Goal: Task Accomplishment & Management: Use online tool/utility

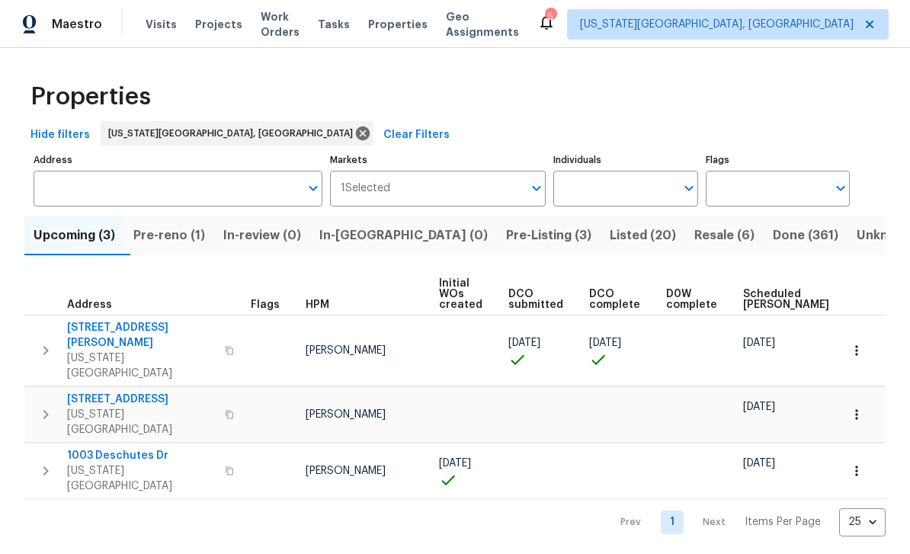
click at [176, 234] on span "Pre-reno (1)" at bounding box center [169, 235] width 72 height 21
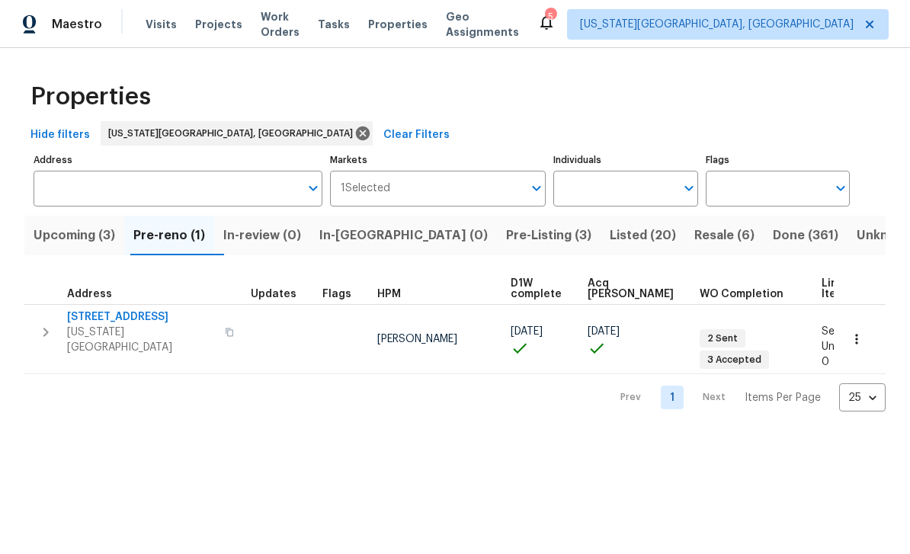
click at [59, 239] on span "Upcoming (3)" at bounding box center [75, 235] width 82 height 21
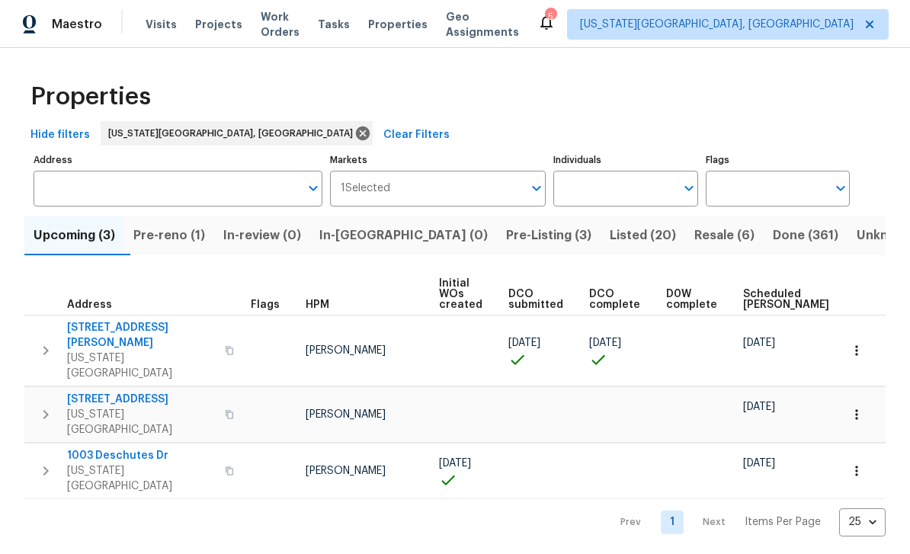
click at [694, 238] on span "Resale (6)" at bounding box center [724, 235] width 60 height 21
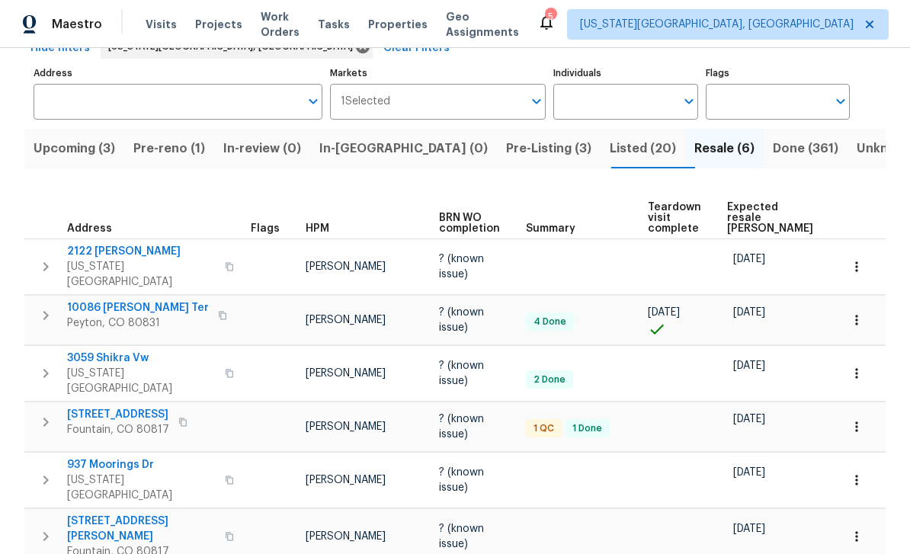
scroll to position [49, 0]
click at [610, 138] on span "Listed (20)" at bounding box center [643, 148] width 66 height 21
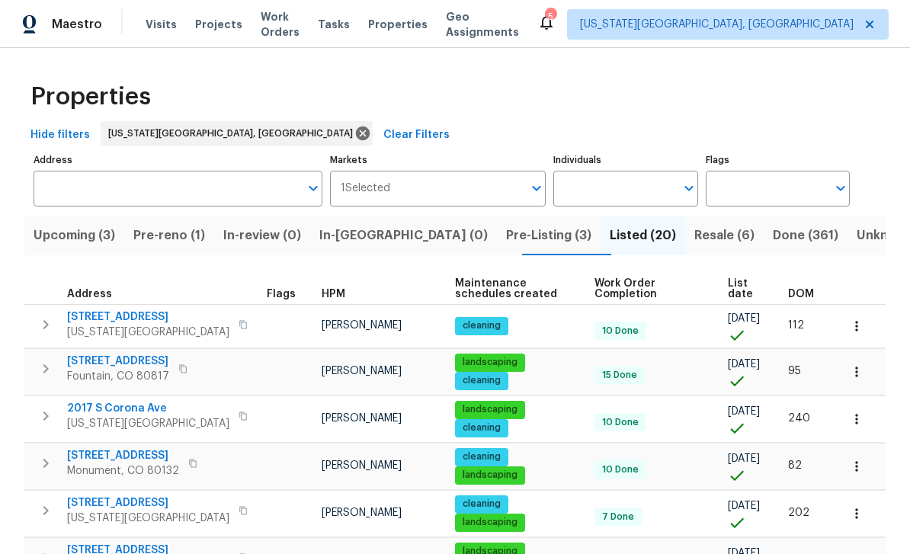
click at [745, 286] on span "List date" at bounding box center [745, 288] width 34 height 21
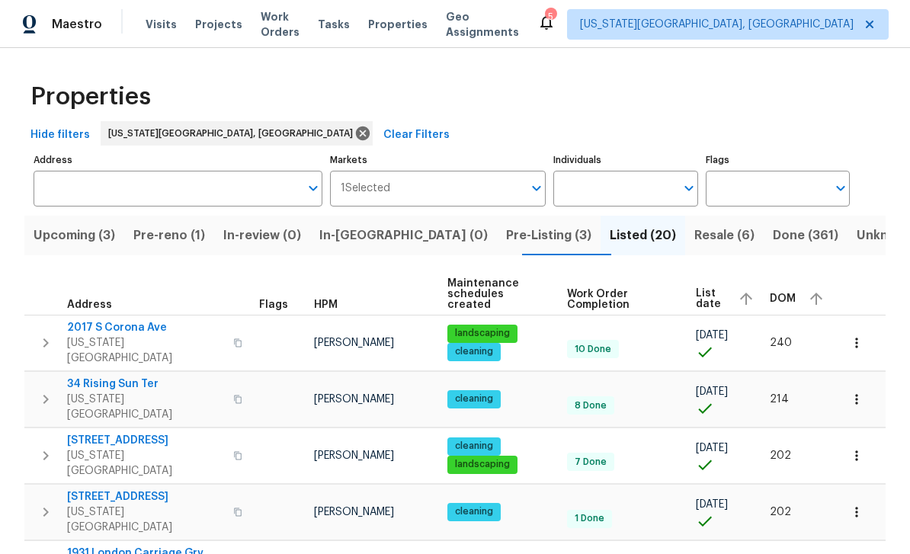
click at [720, 288] on span "List date" at bounding box center [711, 298] width 30 height 21
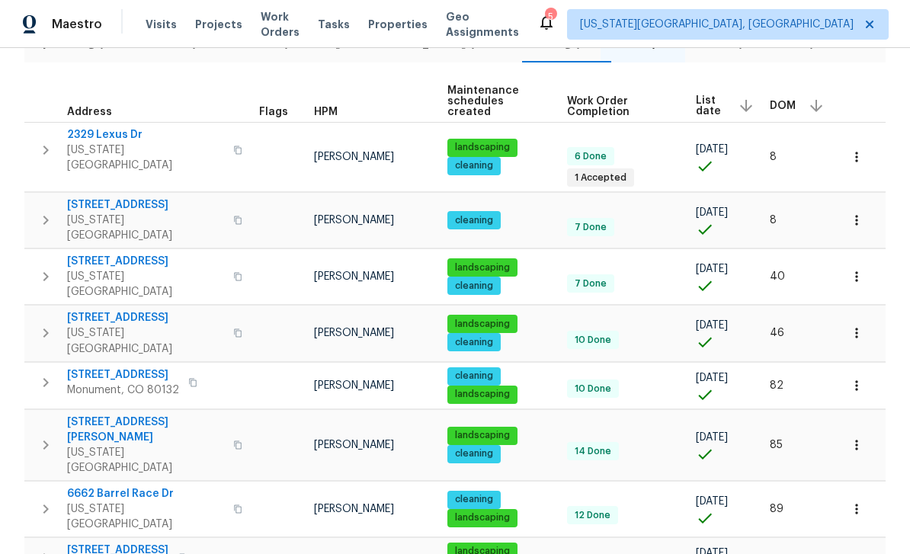
scroll to position [194, 0]
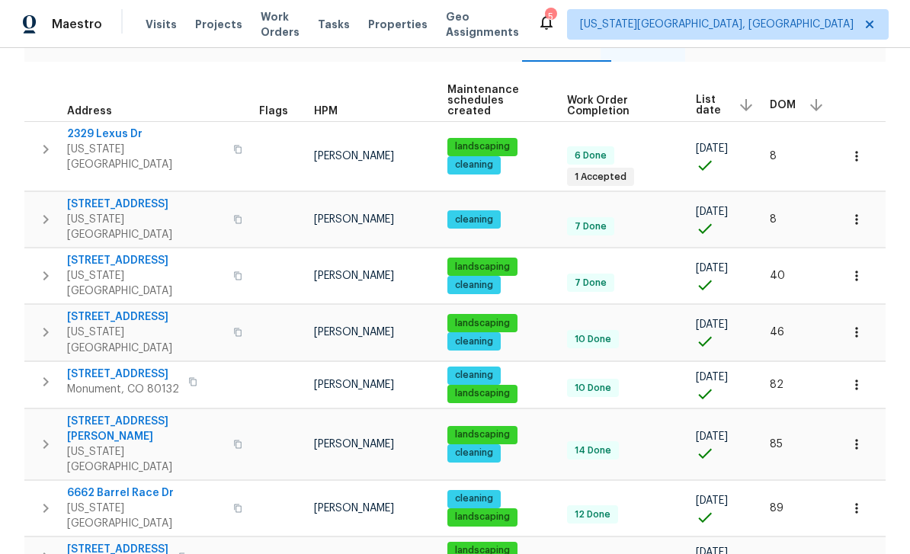
click at [229, 139] on button "button" at bounding box center [238, 149] width 18 height 37
click at [229, 201] on button "button" at bounding box center [238, 219] width 18 height 37
click at [229, 258] on button "button" at bounding box center [238, 276] width 18 height 37
click at [197, 371] on button "button" at bounding box center [193, 381] width 18 height 21
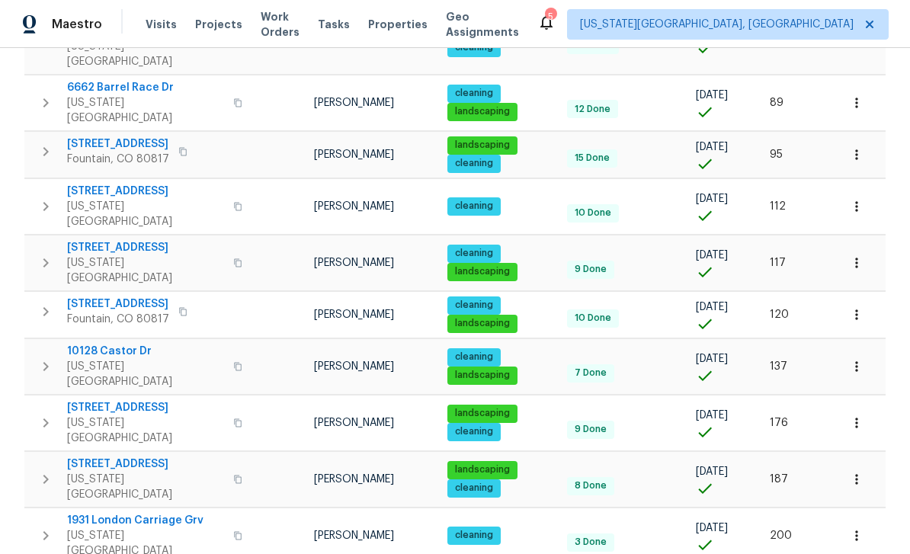
scroll to position [595, 0]
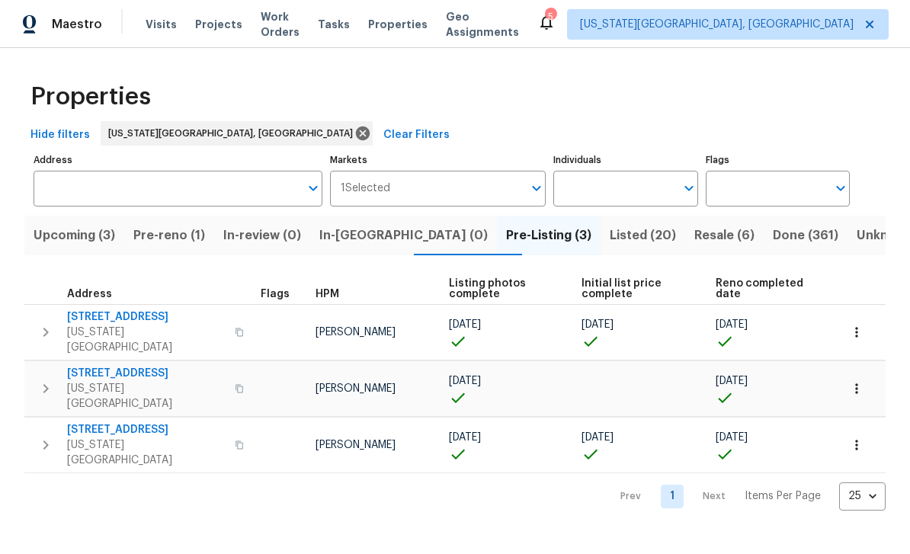
click at [136, 312] on span "4150 Shining Way" at bounding box center [146, 316] width 159 height 15
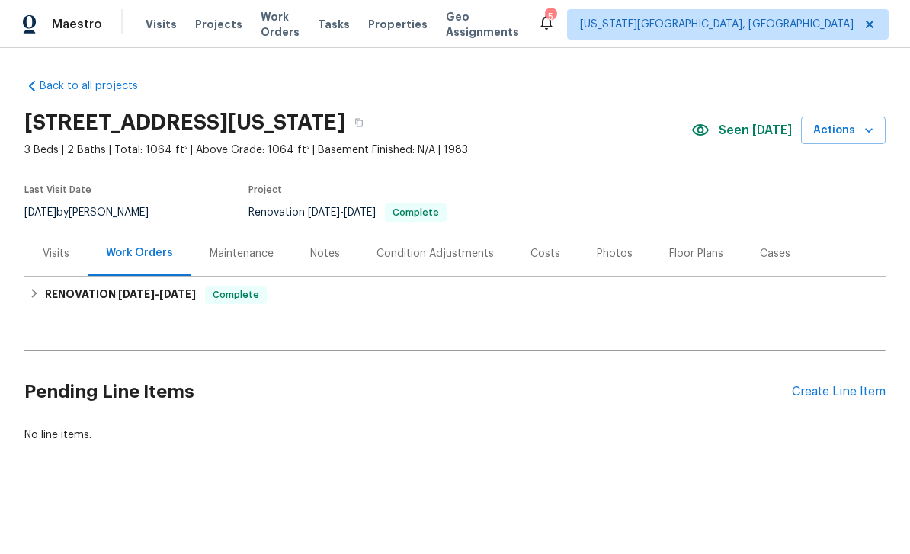
click at [687, 246] on div "Floor Plans" at bounding box center [696, 253] width 54 height 15
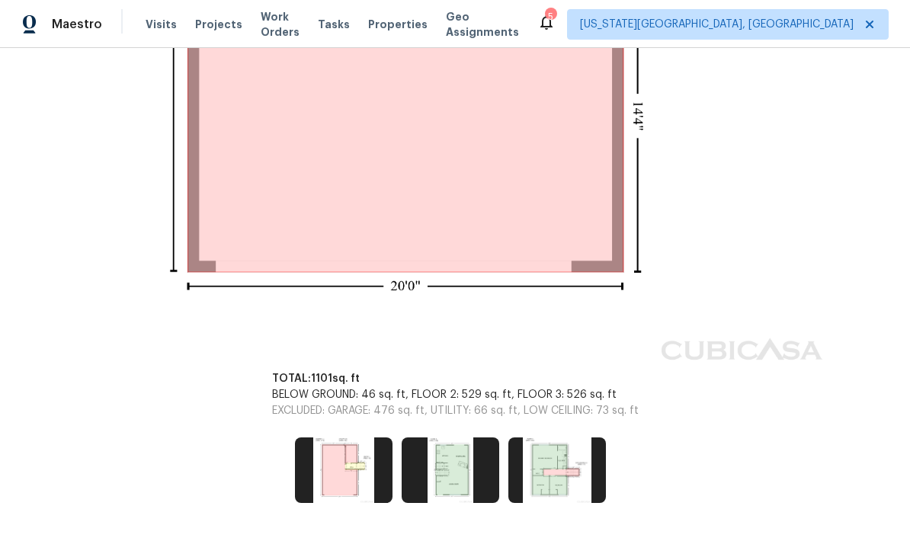
scroll to position [775, 0]
click at [371, 438] on img at bounding box center [344, 471] width 98 height 66
click at [356, 438] on img at bounding box center [344, 471] width 98 height 66
click at [455, 438] on img at bounding box center [451, 471] width 98 height 66
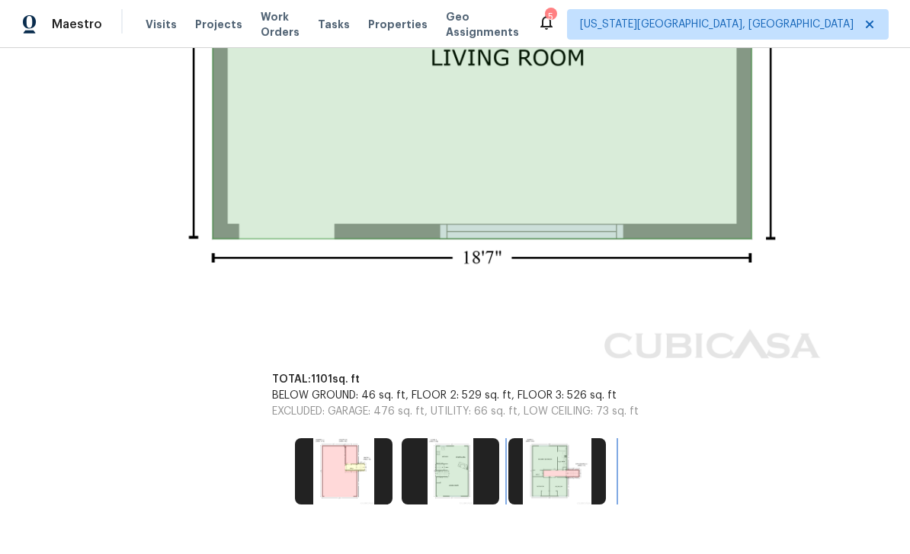
click at [570, 438] on img at bounding box center [557, 471] width 98 height 66
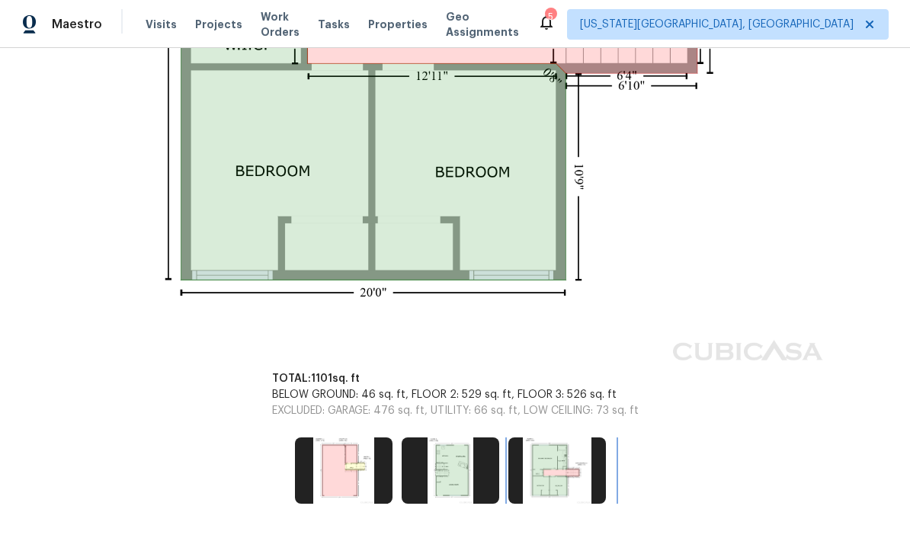
scroll to position [684, 0]
click at [467, 438] on img at bounding box center [451, 471] width 98 height 66
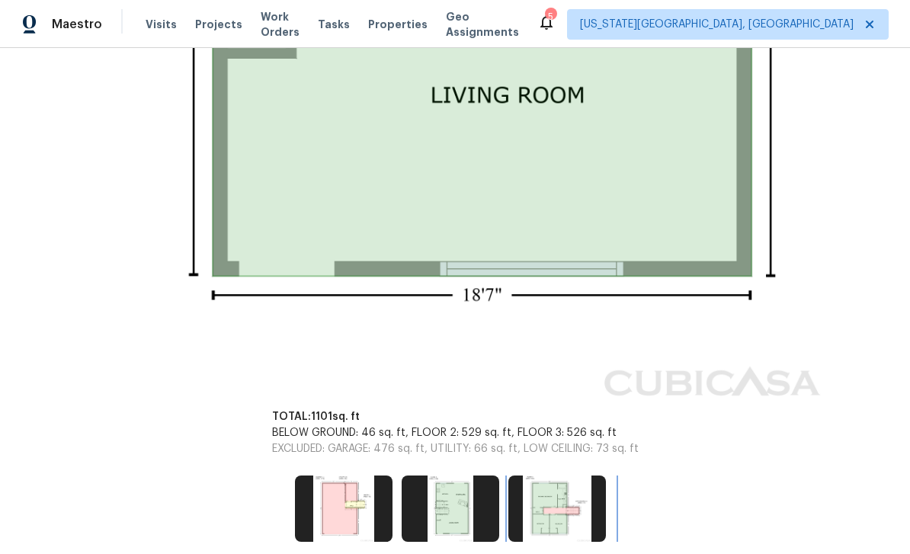
click at [572, 476] on img at bounding box center [557, 509] width 98 height 66
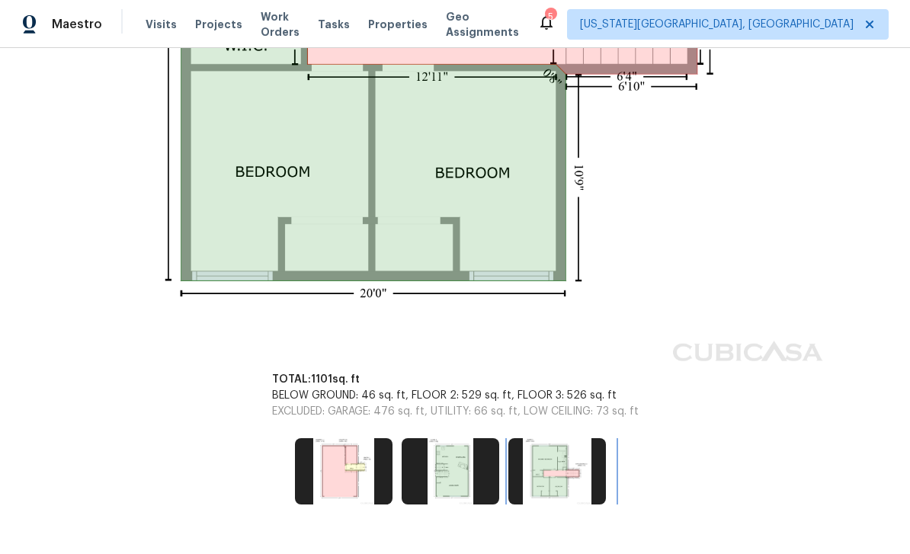
click at [586, 448] on img at bounding box center [557, 471] width 98 height 66
click at [583, 438] on img at bounding box center [557, 471] width 98 height 66
click at [572, 438] on img at bounding box center [557, 471] width 98 height 66
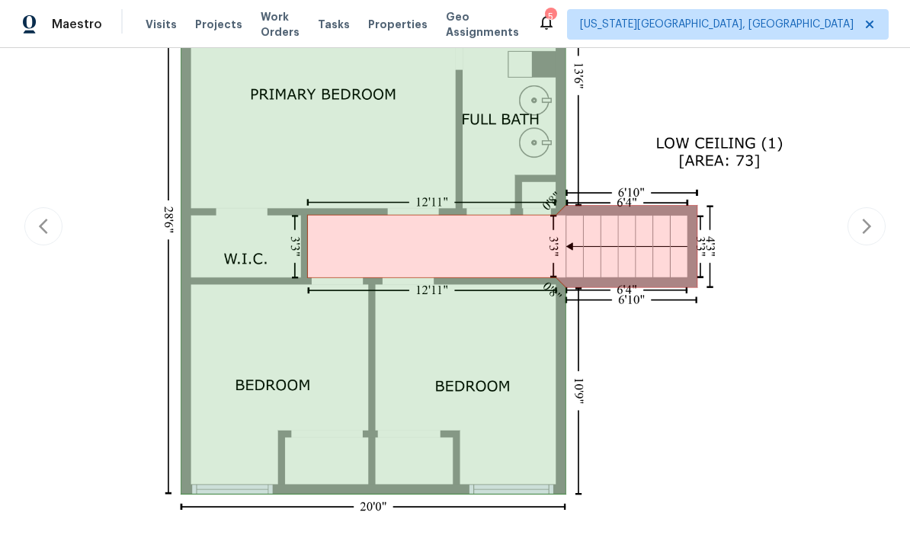
scroll to position [527, 0]
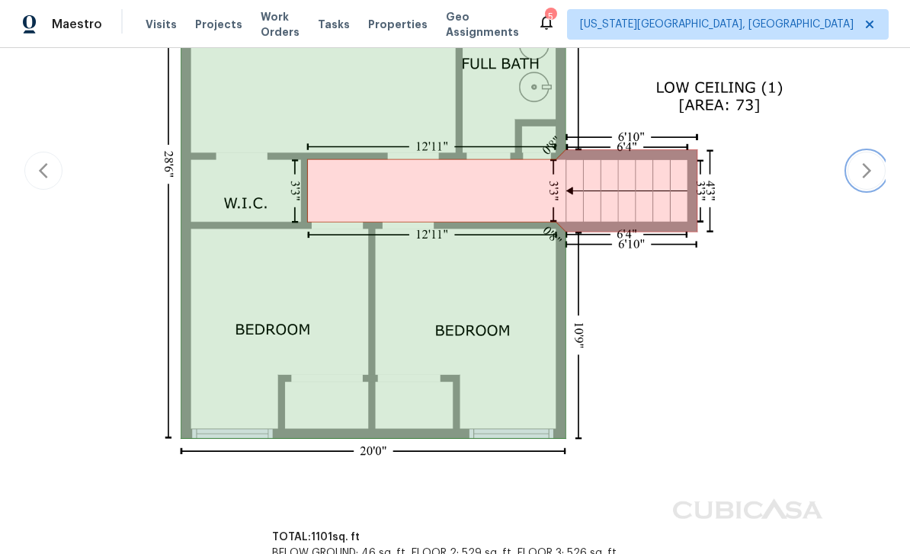
click at [870, 162] on icon "button" at bounding box center [866, 171] width 18 height 18
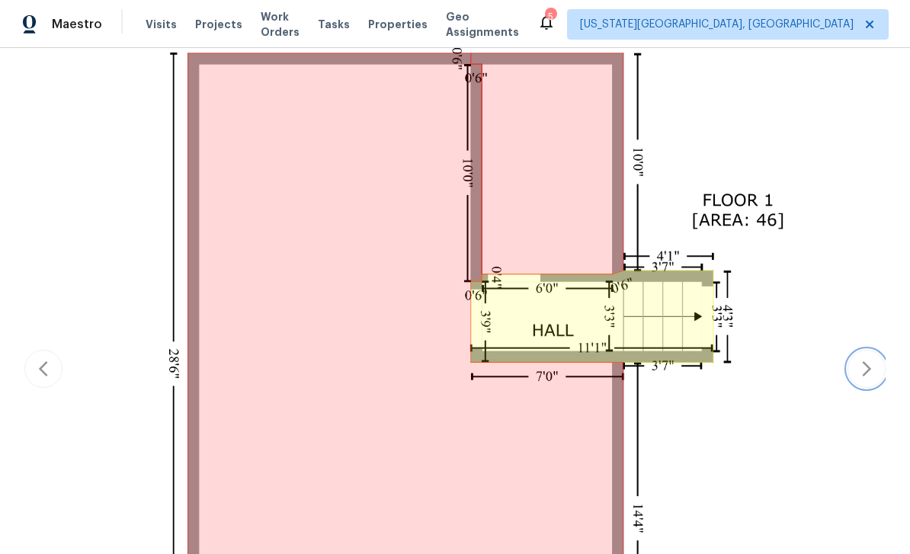
scroll to position [373, 0]
click at [859, 361] on icon "button" at bounding box center [866, 370] width 18 height 18
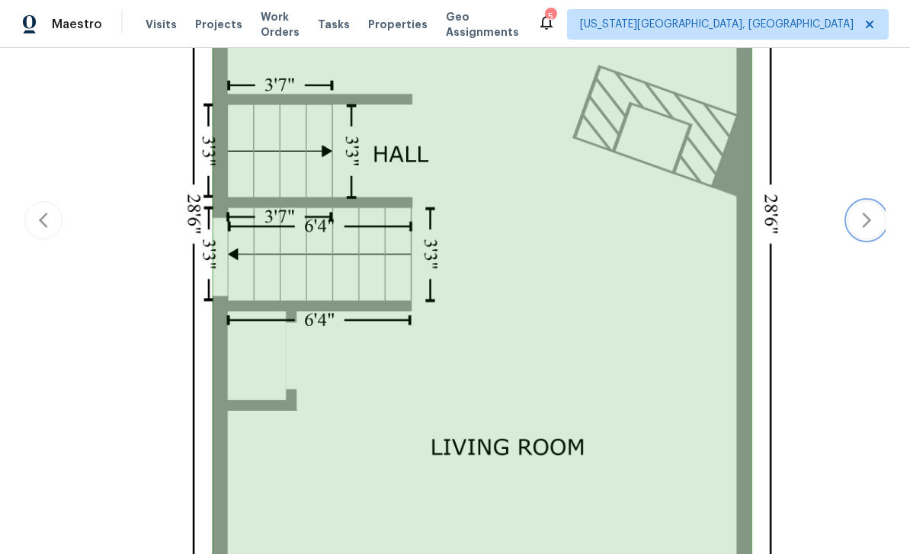
scroll to position [603, 0]
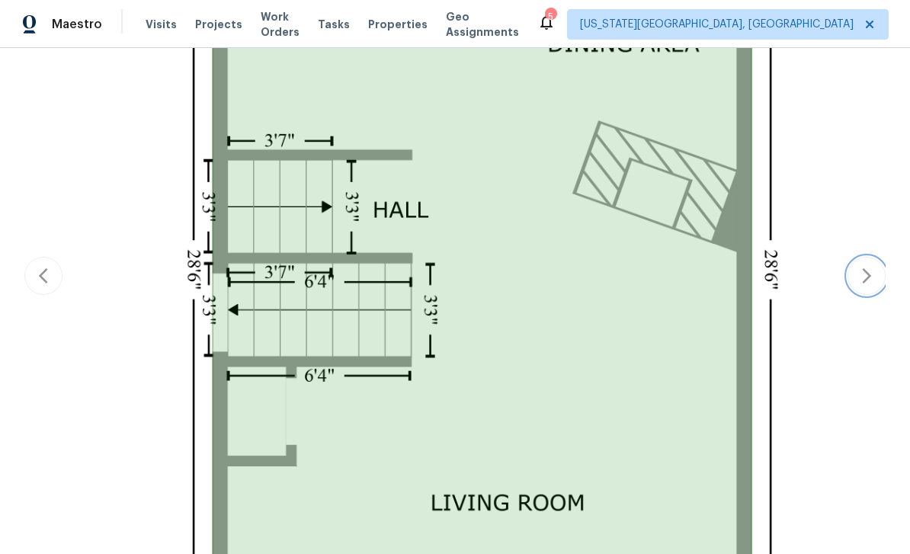
click at [880, 257] on button "button" at bounding box center [867, 276] width 38 height 38
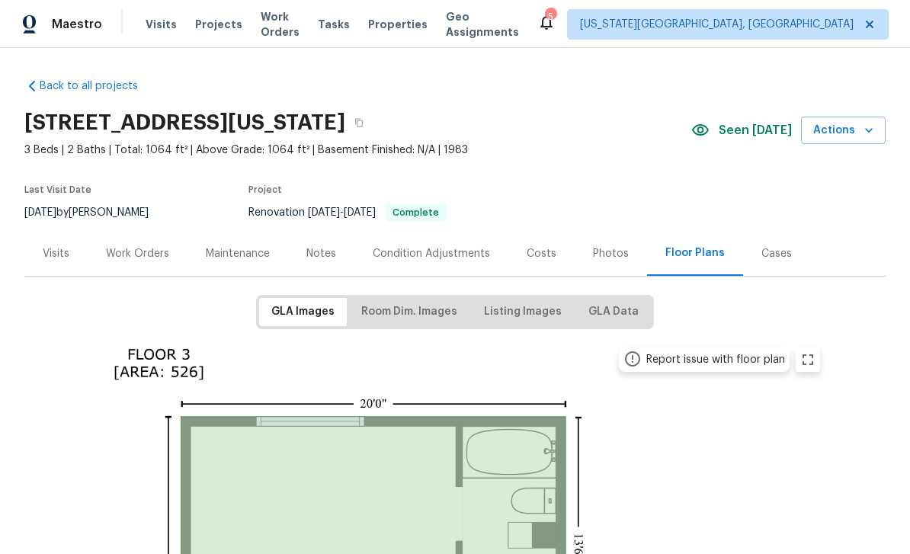
scroll to position [0, 0]
click at [373, 127] on button "button" at bounding box center [358, 122] width 27 height 27
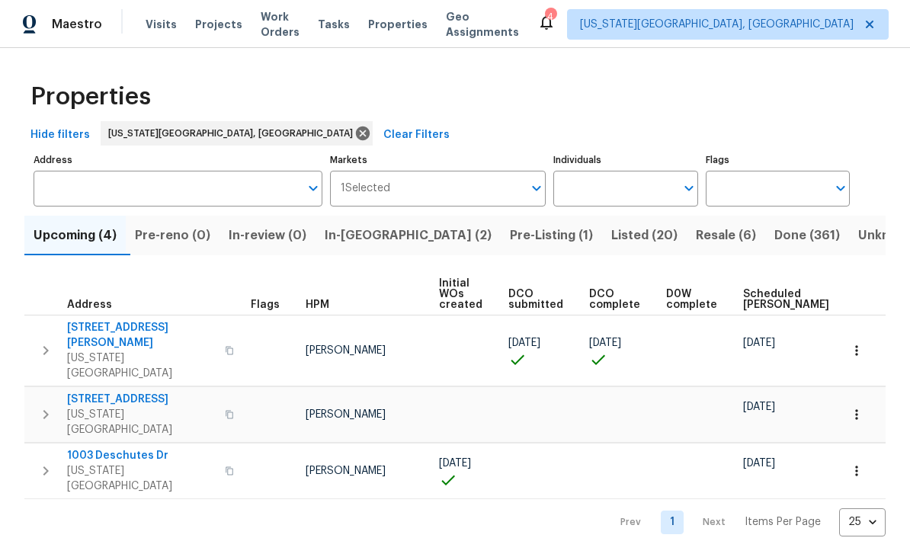
click at [611, 245] on span "Listed (20)" at bounding box center [644, 235] width 66 height 21
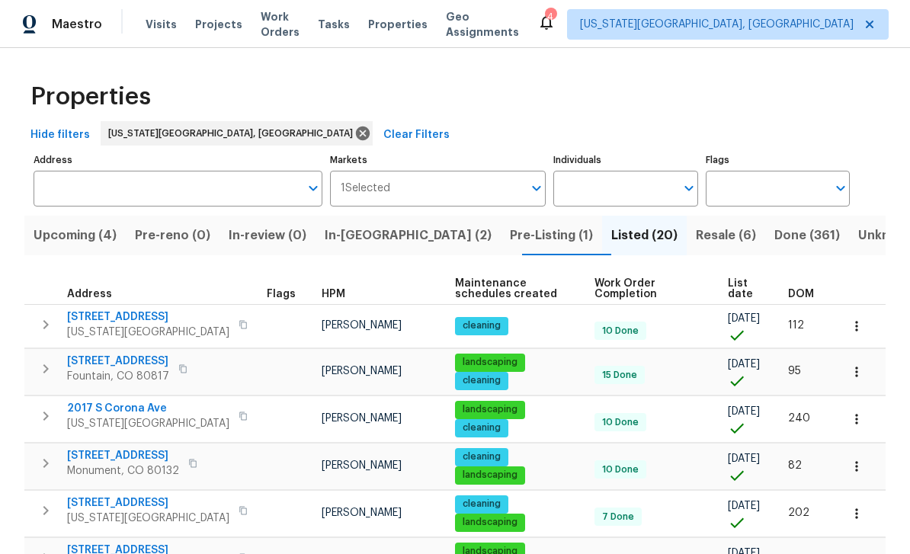
click at [736, 286] on span "List date" at bounding box center [745, 288] width 34 height 21
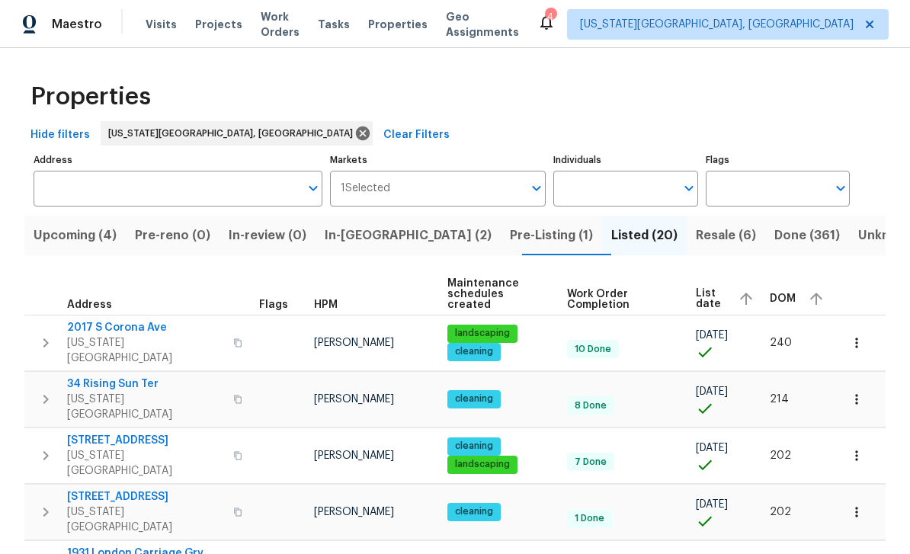
click at [714, 294] on span "List date" at bounding box center [711, 298] width 30 height 21
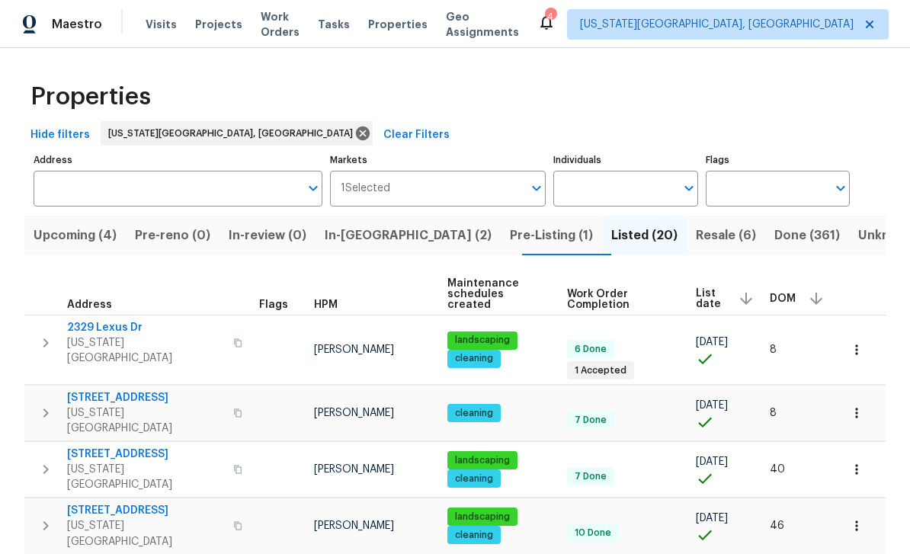
click at [338, 24] on span "Tasks" at bounding box center [334, 24] width 32 height 11
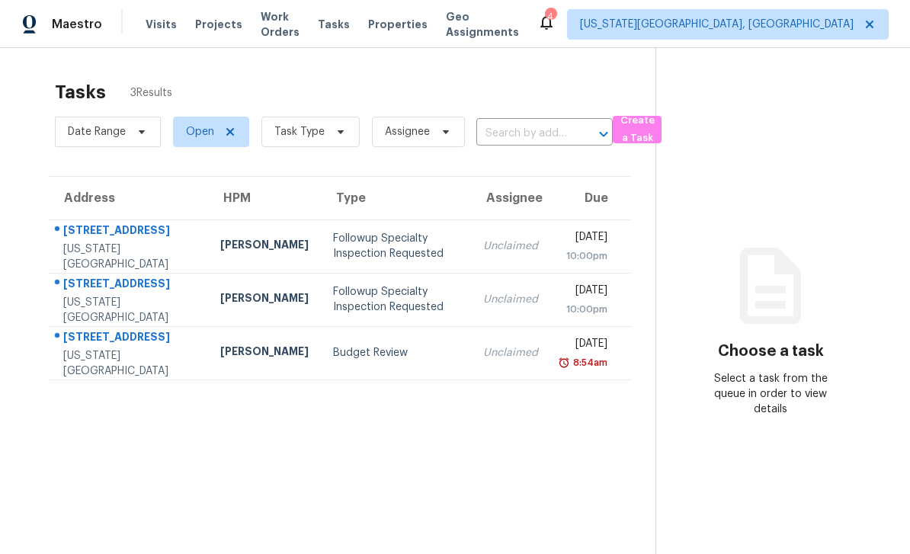
click at [95, 337] on div "[STREET_ADDRESS]" at bounding box center [129, 338] width 133 height 19
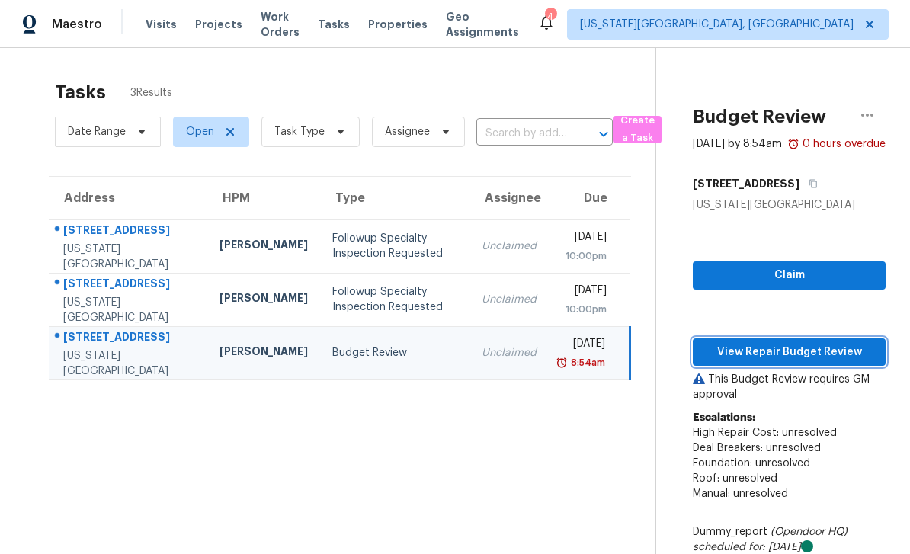
click at [806, 362] on span "View Repair Budget Review" at bounding box center [789, 352] width 168 height 19
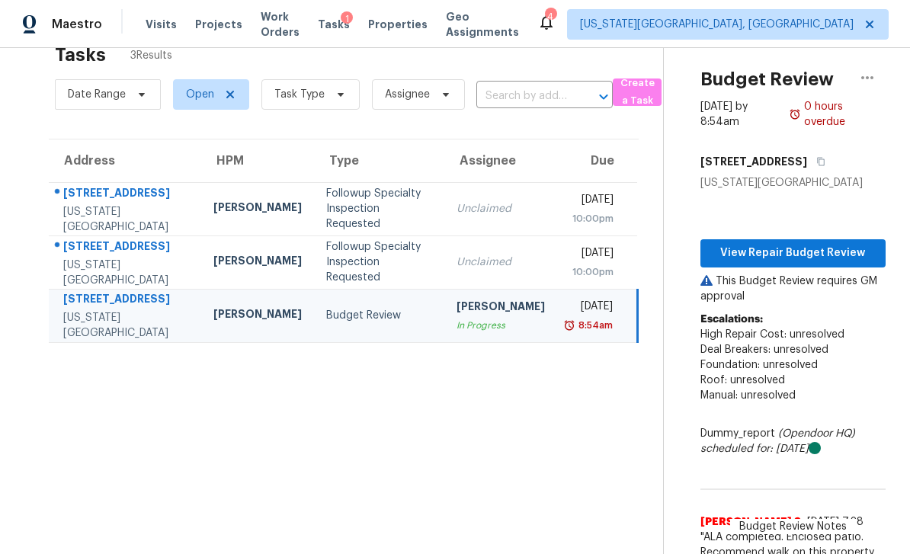
scroll to position [37, 0]
click at [827, 250] on span "View Repair Budget Review" at bounding box center [793, 253] width 161 height 19
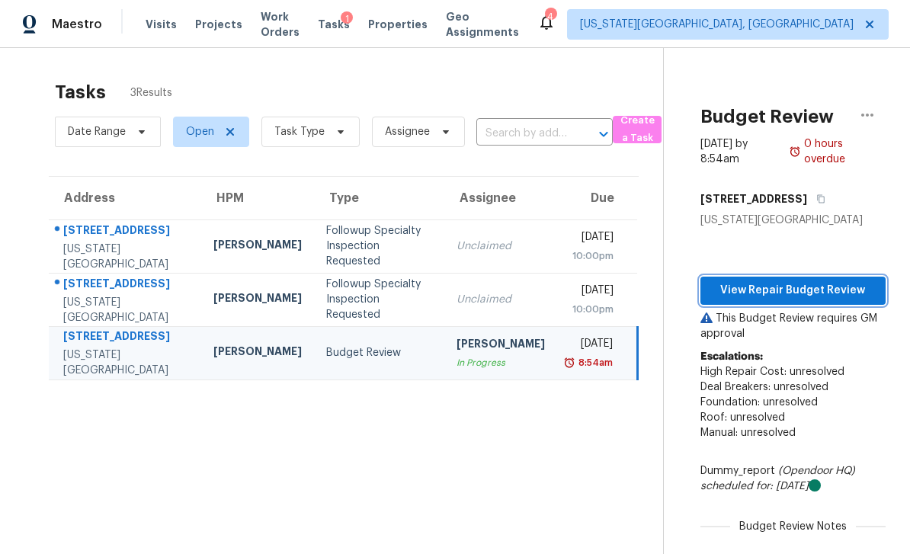
scroll to position [0, 0]
click at [873, 114] on icon "button" at bounding box center [867, 115] width 12 height 3
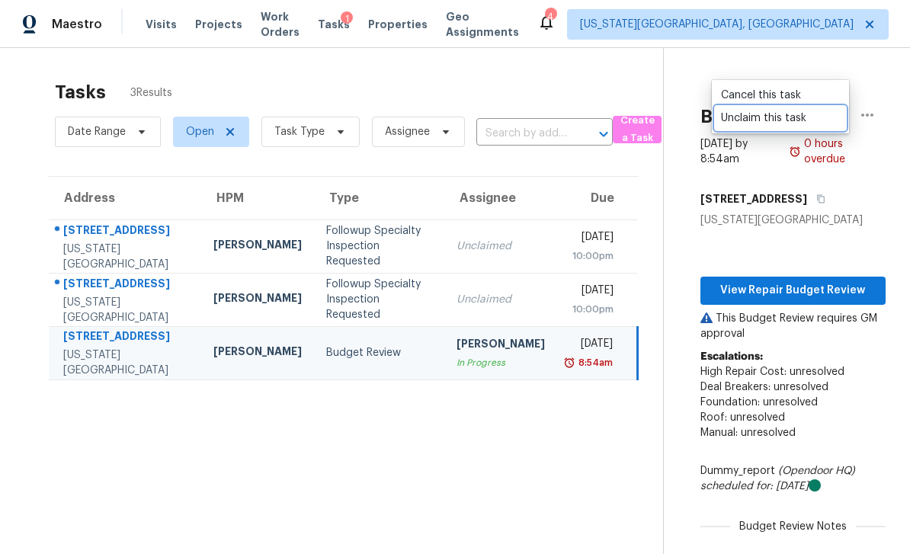
click at [779, 120] on div "Unclaim this task" at bounding box center [780, 118] width 119 height 15
